Goal: Complete application form

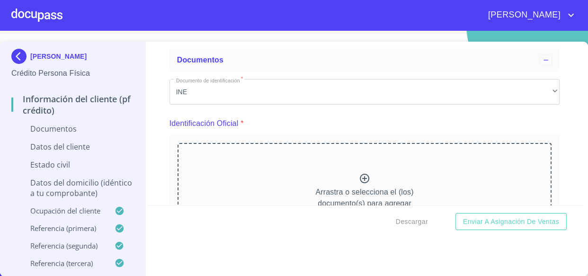
scroll to position [172, 0]
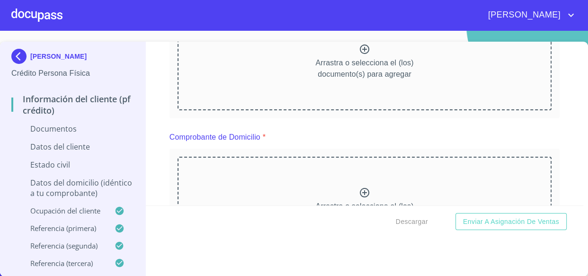
click at [359, 50] on icon at bounding box center [364, 49] width 11 height 11
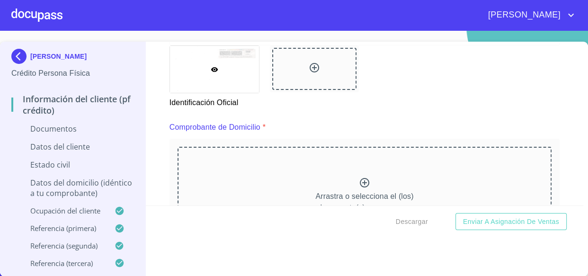
scroll to position [559, 0]
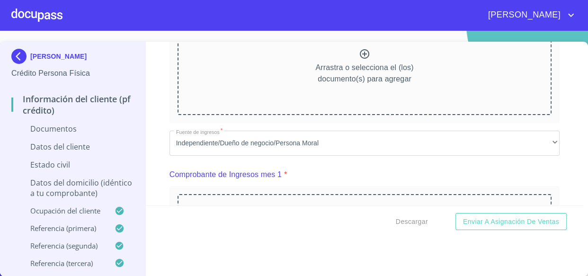
click at [551, 174] on div "Información del cliente (PF crédito) Documentos Documento de identificación   *…" at bounding box center [364, 124] width 437 height 164
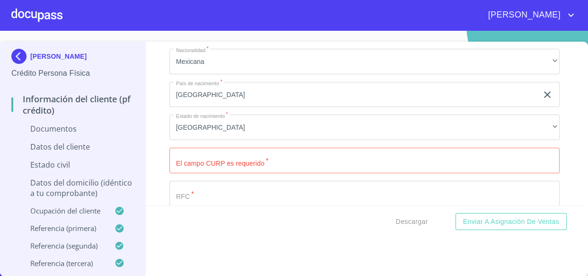
scroll to position [1678, 0]
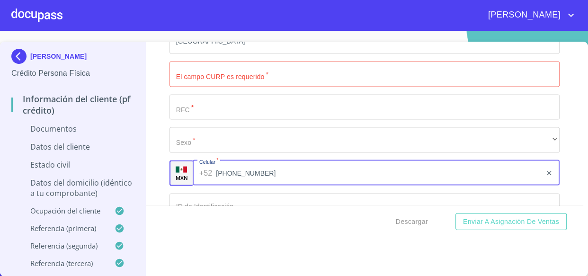
click at [241, 169] on input "[PHONE_NUMBER]" at bounding box center [379, 173] width 326 height 26
